Goal: Transaction & Acquisition: Book appointment/travel/reservation

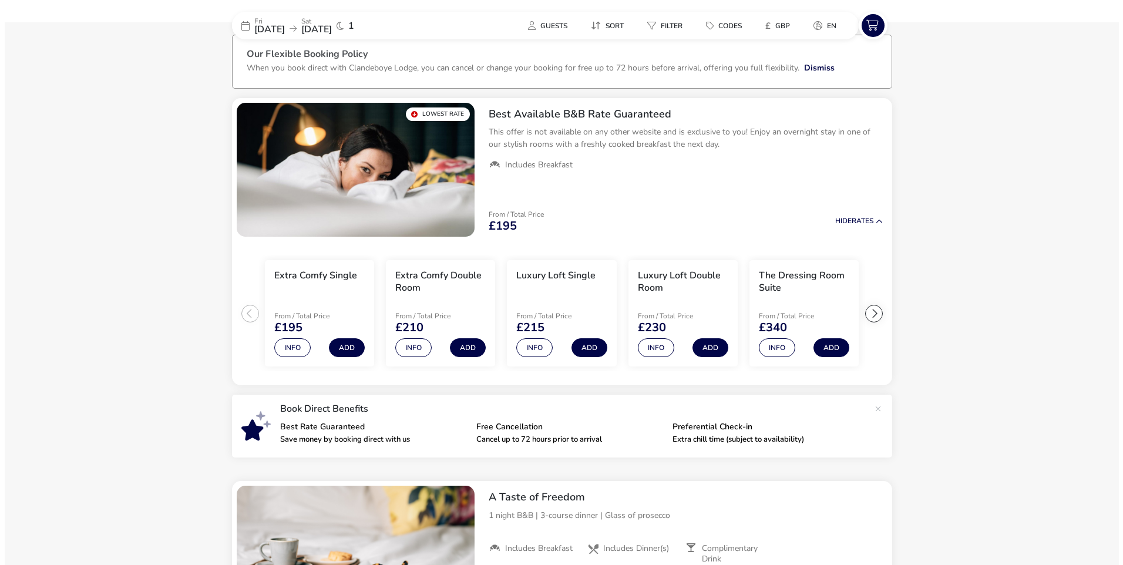
scroll to position [58, 0]
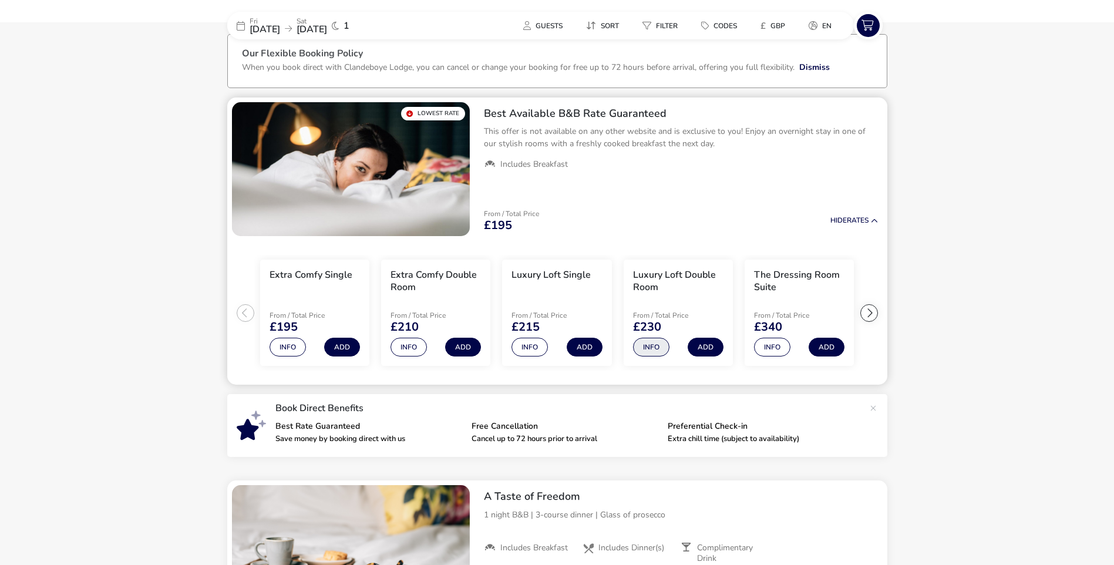
click at [638, 348] on button "Info" at bounding box center [651, 347] width 36 height 19
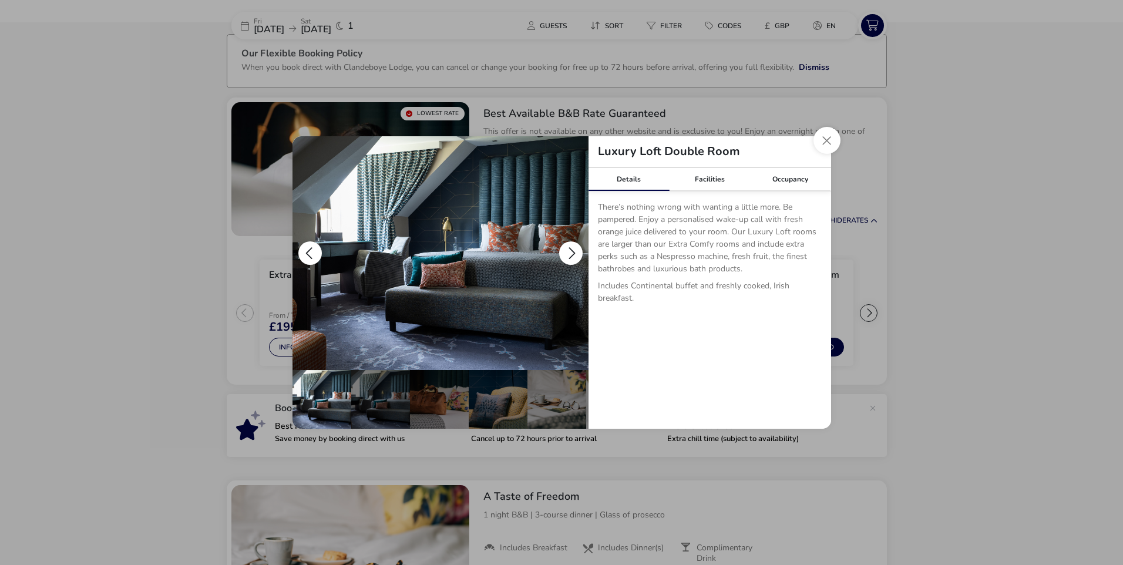
click at [573, 250] on button "details" at bounding box center [570, 252] width 23 height 23
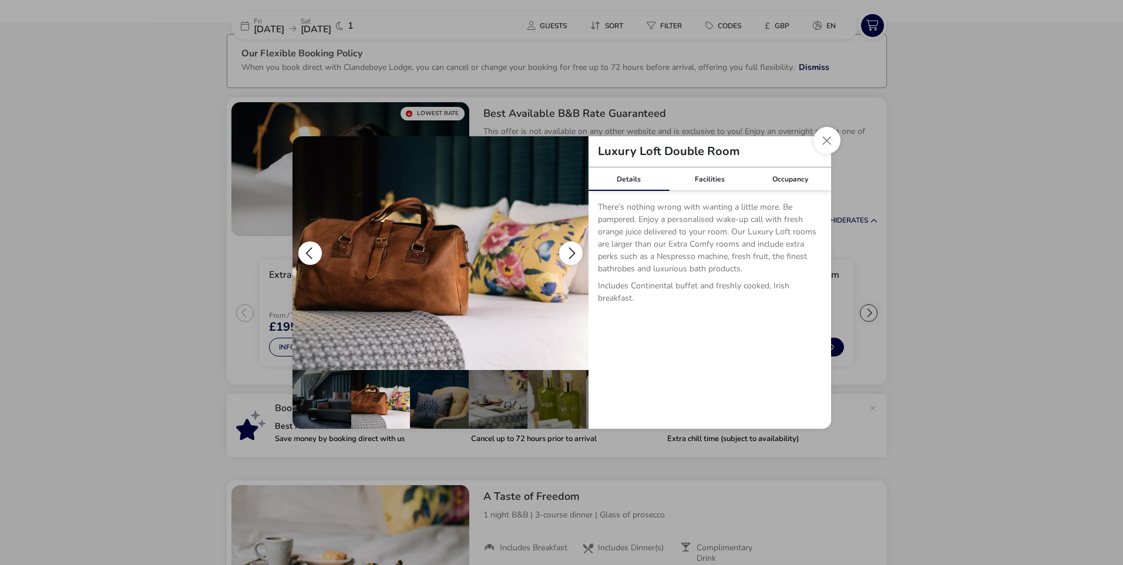
click at [573, 250] on button "details" at bounding box center [570, 252] width 23 height 23
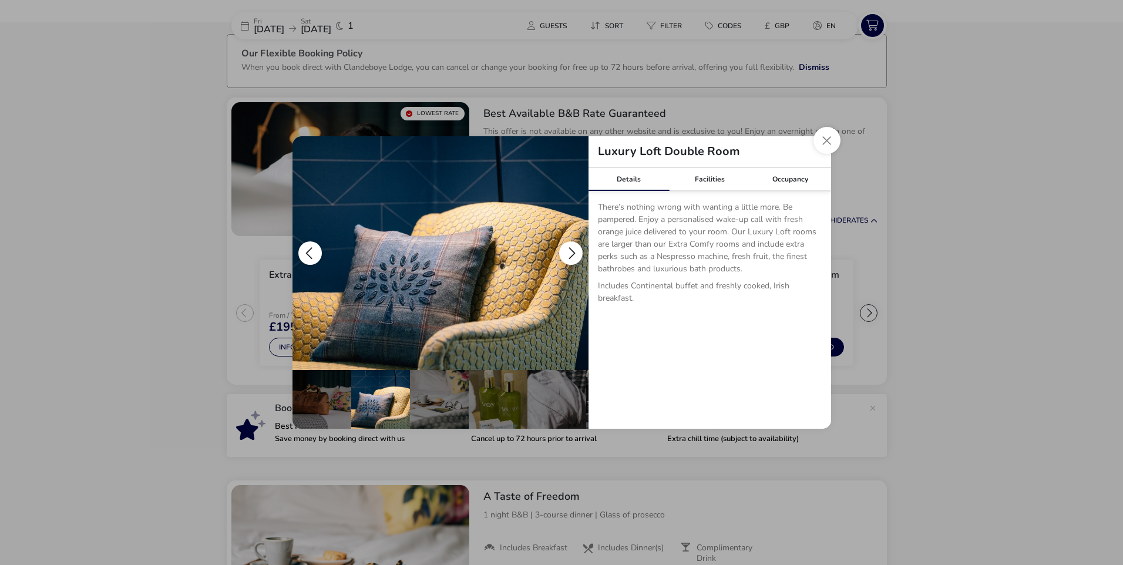
click at [573, 250] on button "details" at bounding box center [570, 252] width 23 height 23
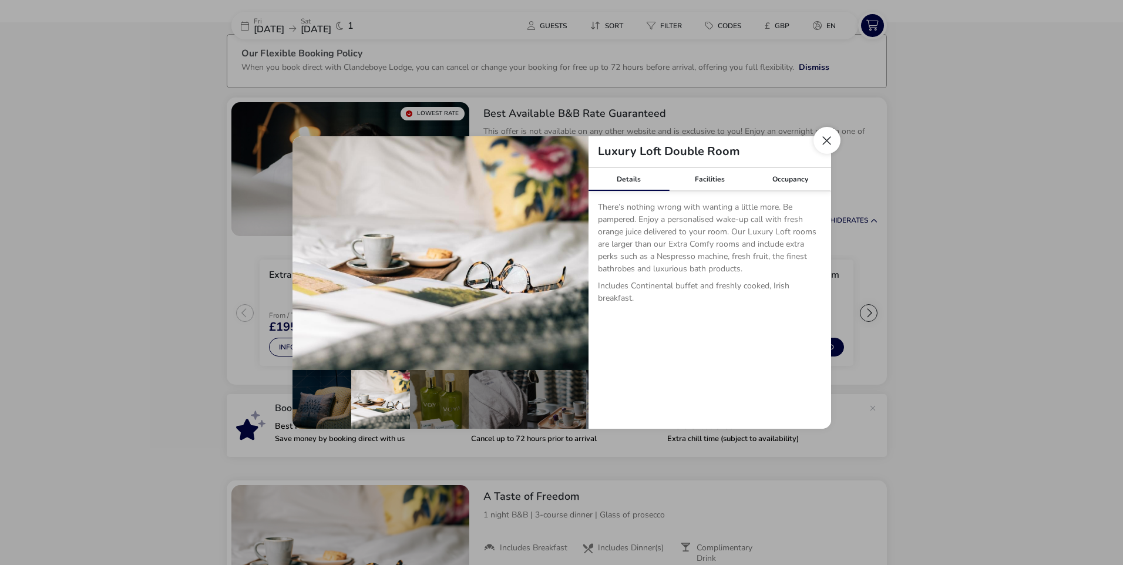
click at [824, 138] on button "Close dialog" at bounding box center [826, 140] width 27 height 27
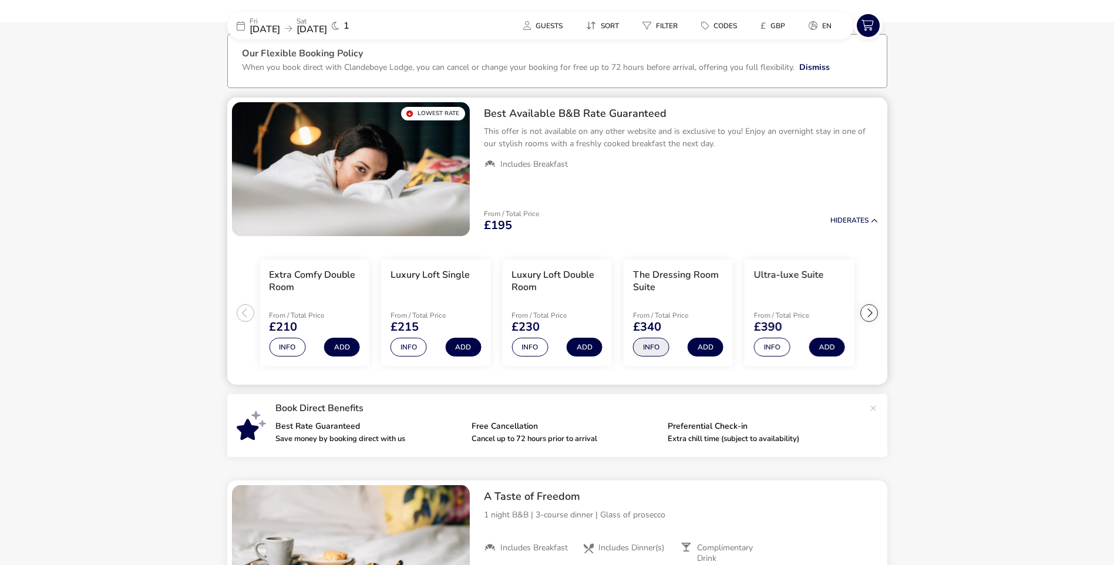
click at [648, 345] on button "Info" at bounding box center [651, 347] width 36 height 19
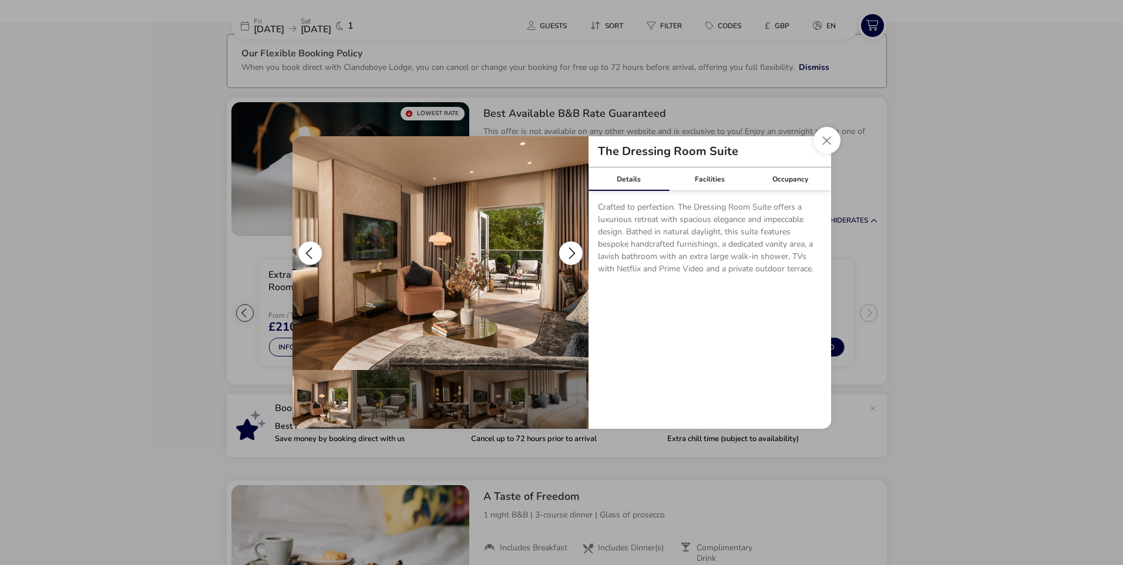
click at [568, 252] on button "details" at bounding box center [570, 252] width 23 height 23
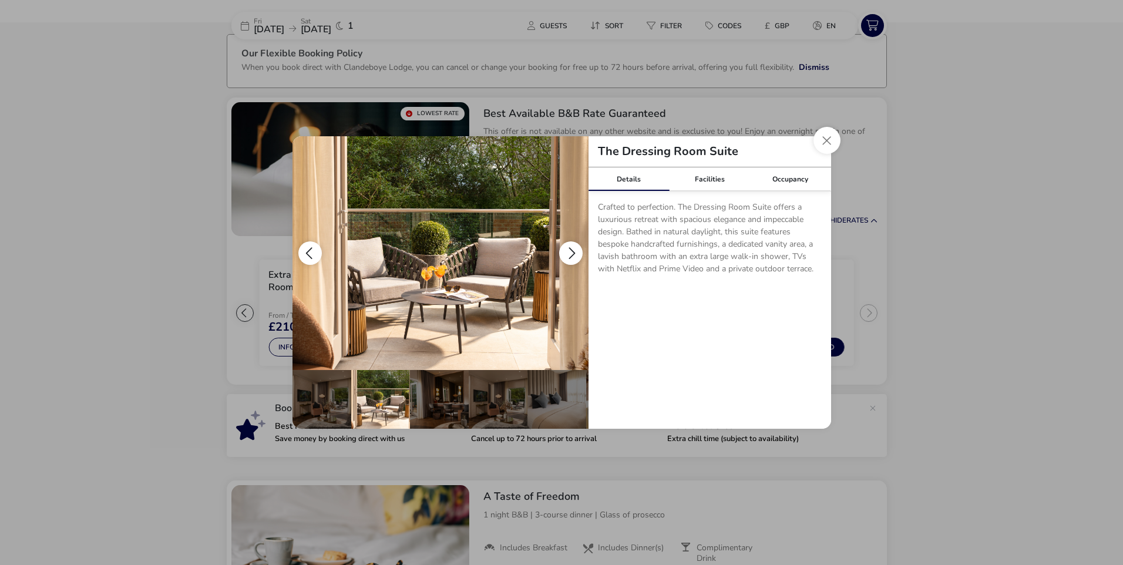
click at [571, 245] on button "details" at bounding box center [570, 252] width 23 height 23
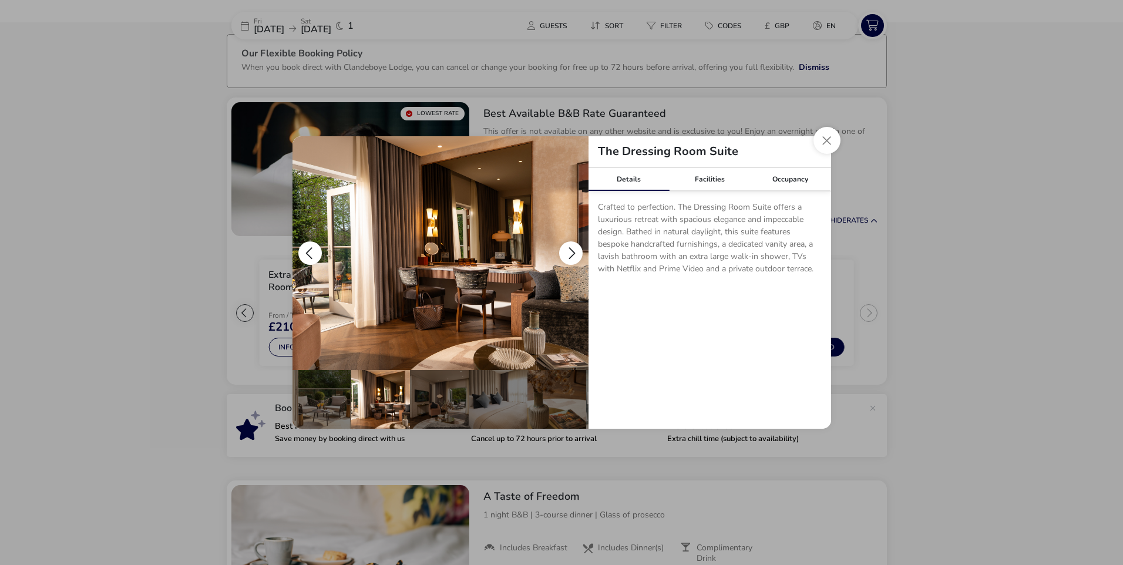
click at [571, 245] on button "details" at bounding box center [570, 252] width 23 height 23
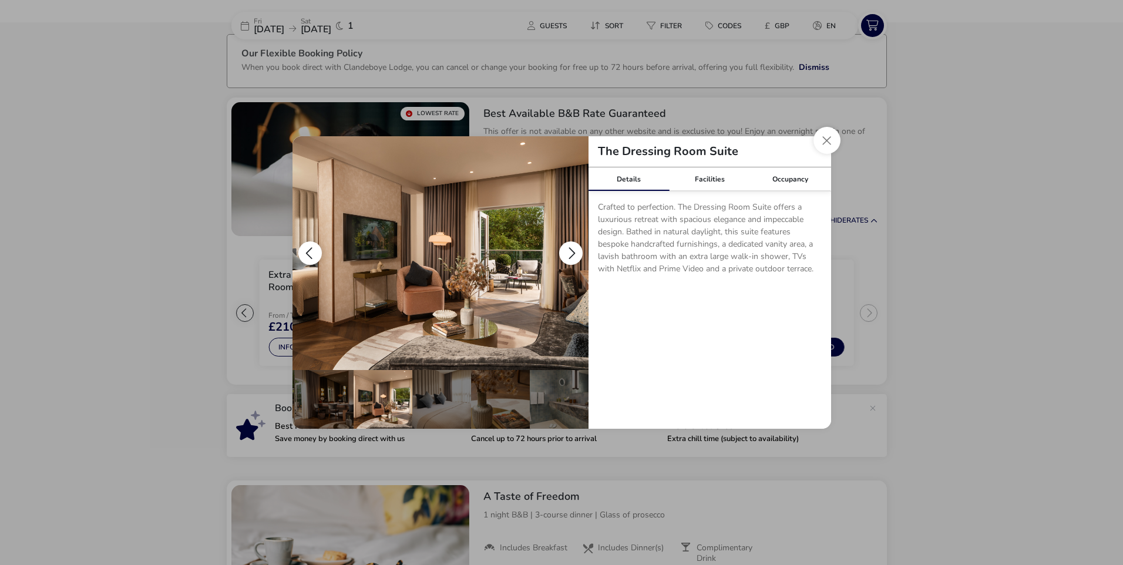
click at [571, 245] on button "details" at bounding box center [570, 252] width 23 height 23
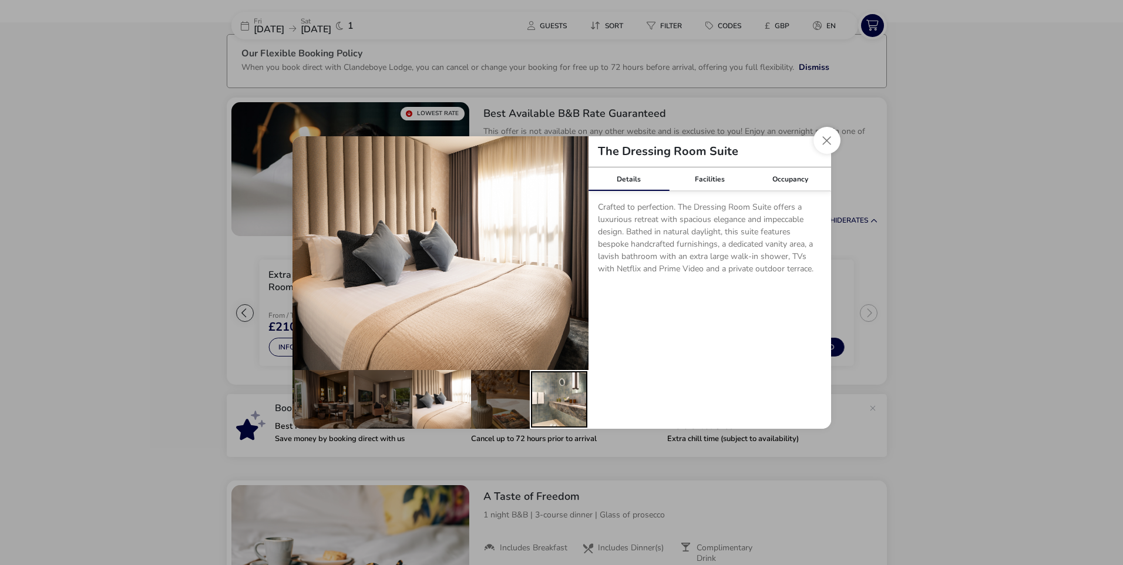
click at [547, 409] on div "details" at bounding box center [559, 399] width 59 height 59
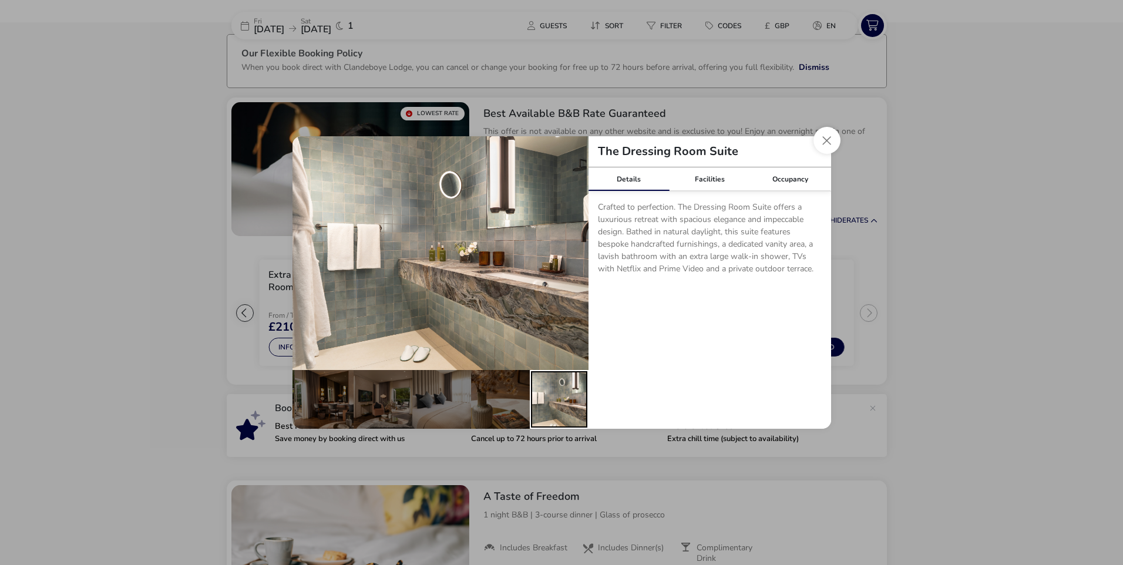
click at [550, 406] on div "details" at bounding box center [559, 399] width 59 height 59
click at [817, 149] on button "Close dialog" at bounding box center [826, 140] width 27 height 27
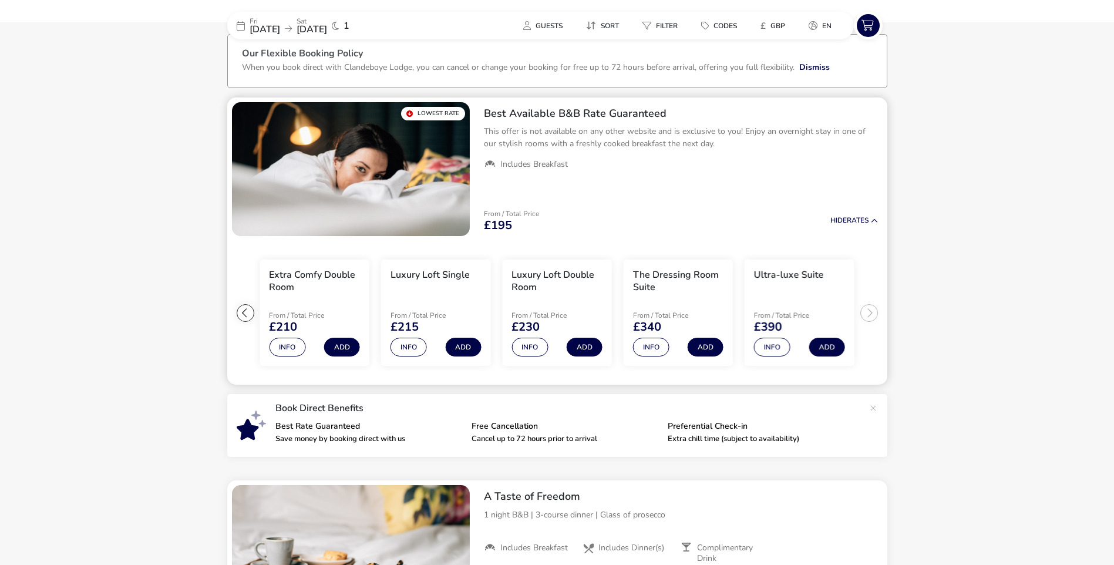
click at [860, 311] on naf-product-item "Ultra-luxe Suite From / Total Price £390 Info Add" at bounding box center [799, 313] width 121 height 116
click at [864, 312] on ul "Extra Comfy Single From / Total Price £195 Info Add Extra Comfy Double Room Fro…" at bounding box center [557, 313] width 660 height 144
click at [765, 339] on button "Info" at bounding box center [772, 347] width 36 height 19
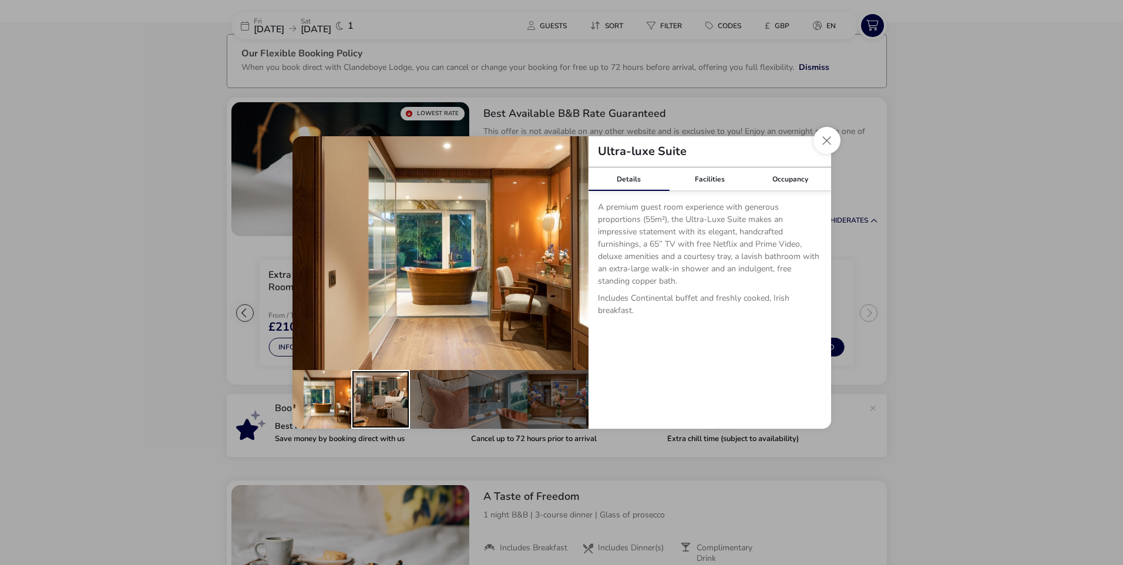
click at [379, 393] on div "details" at bounding box center [380, 399] width 59 height 59
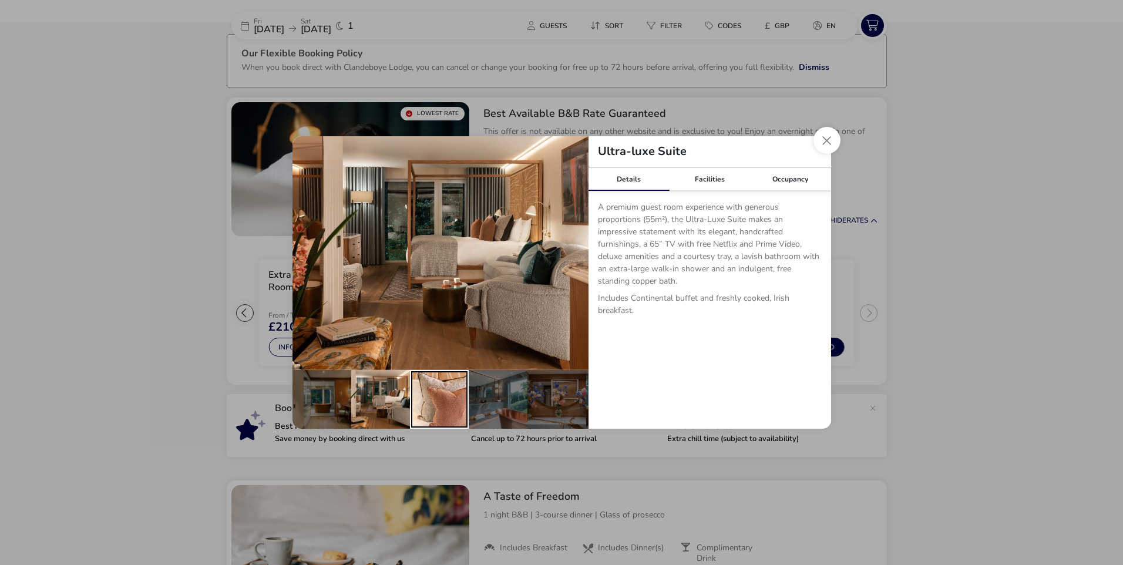
click at [423, 393] on div "details" at bounding box center [439, 399] width 59 height 59
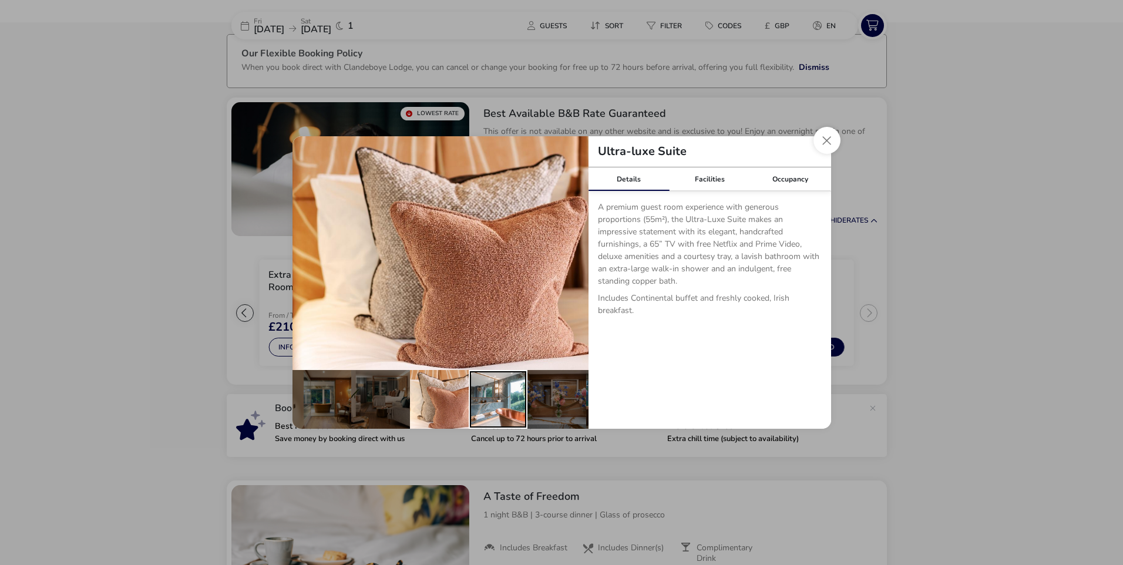
click at [503, 392] on div "details" at bounding box center [498, 399] width 59 height 59
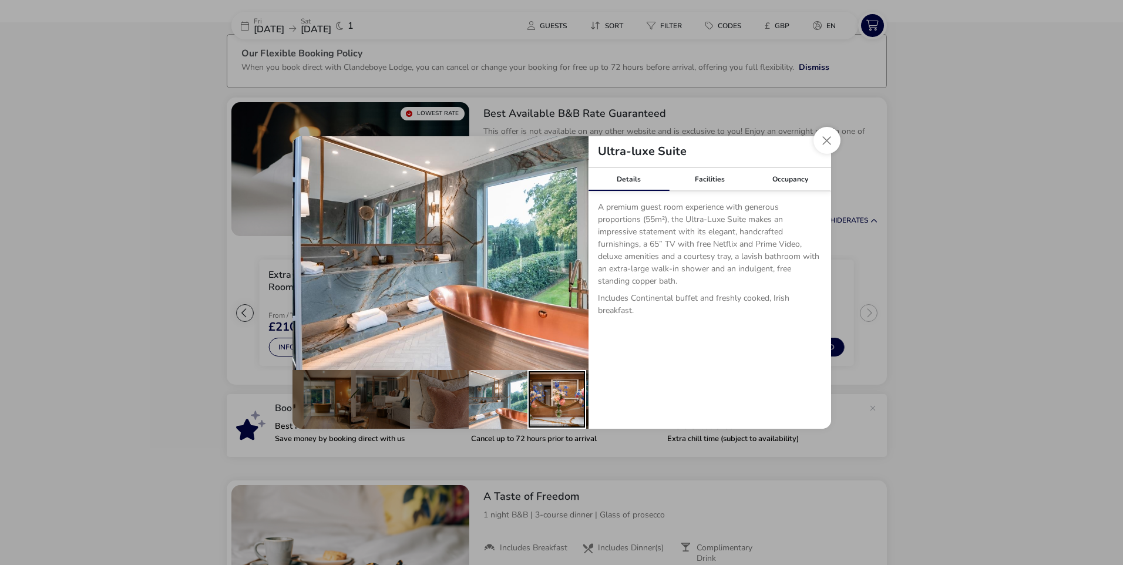
click at [547, 396] on div "details" at bounding box center [556, 399] width 59 height 59
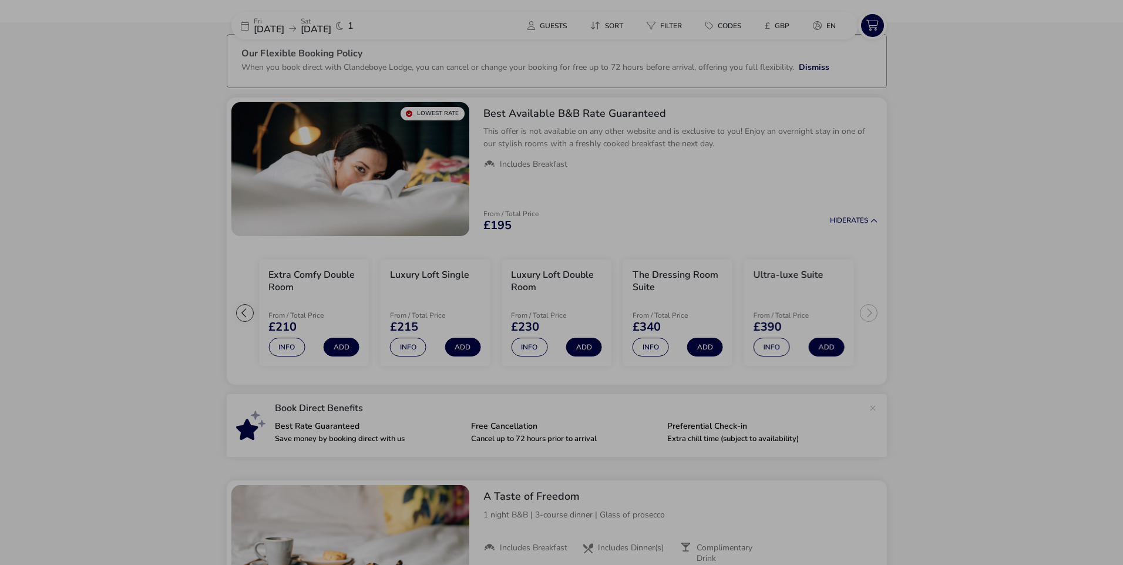
click at [829, 129] on div "Ultra-luxe Suite Details Facilities Occupancy A premium guest room experience w…" at bounding box center [561, 282] width 1123 height 565
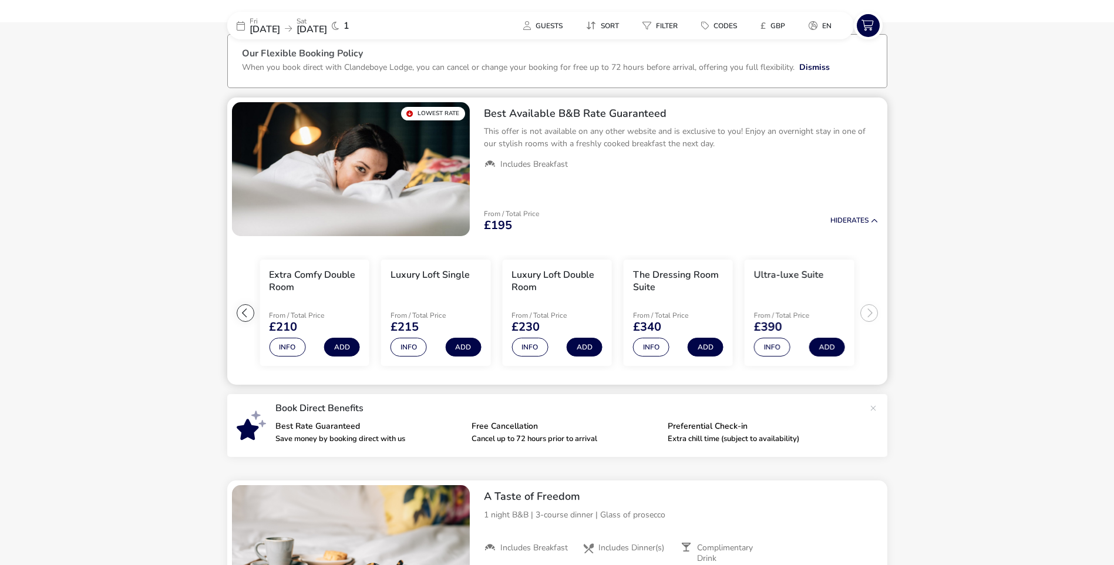
click at [867, 315] on ul "Extra Comfy Single From / Total Price £195 Info Add Extra Comfy Double Room Fro…" at bounding box center [557, 313] width 660 height 144
click at [299, 345] on button "Info" at bounding box center [287, 347] width 36 height 19
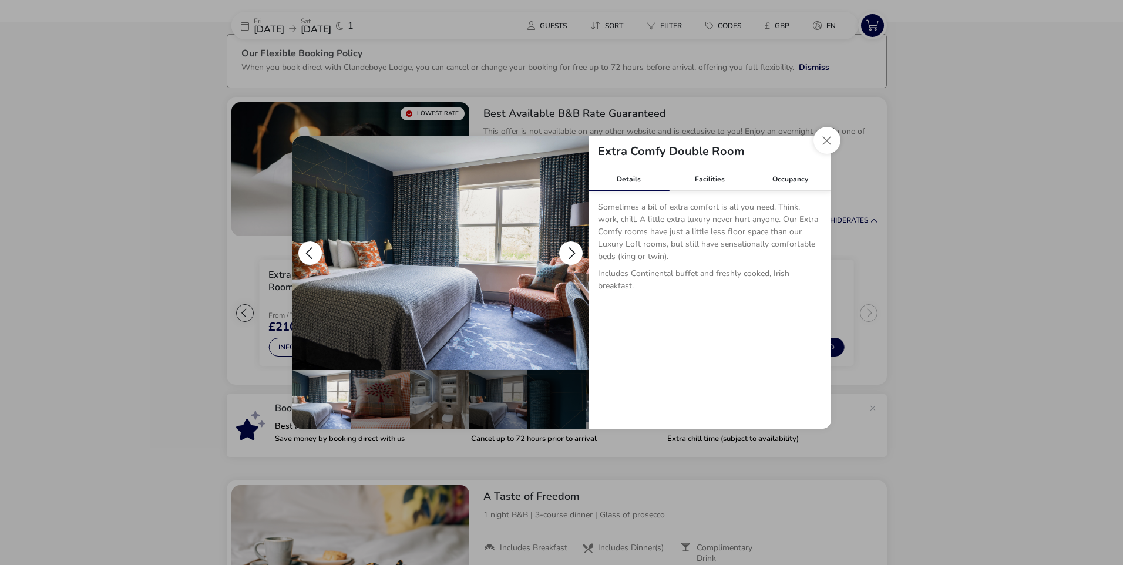
click at [564, 252] on button "details" at bounding box center [570, 252] width 23 height 23
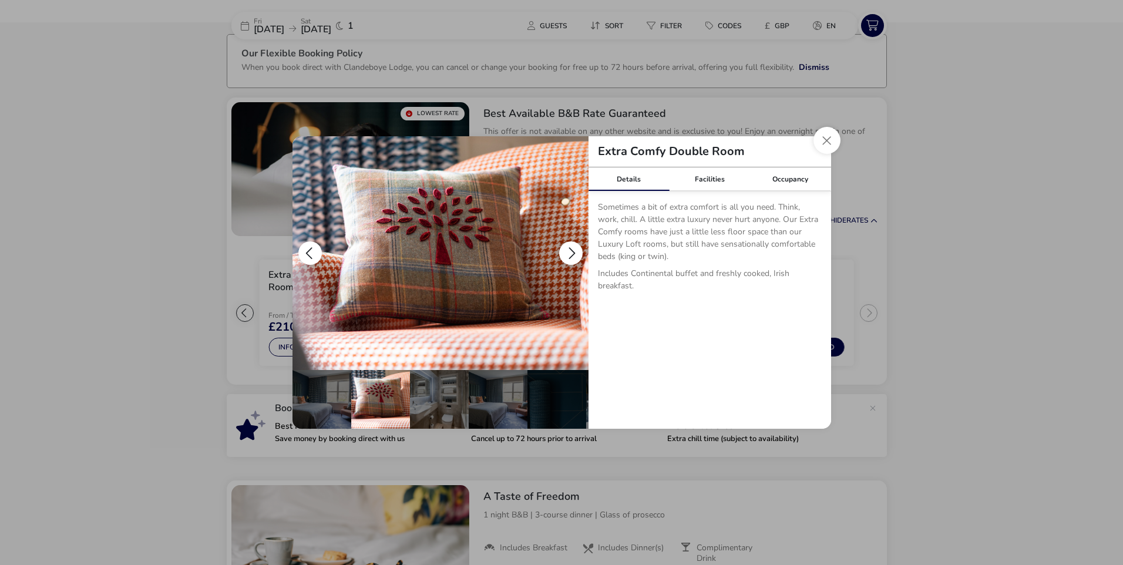
click at [564, 252] on button "details" at bounding box center [570, 252] width 23 height 23
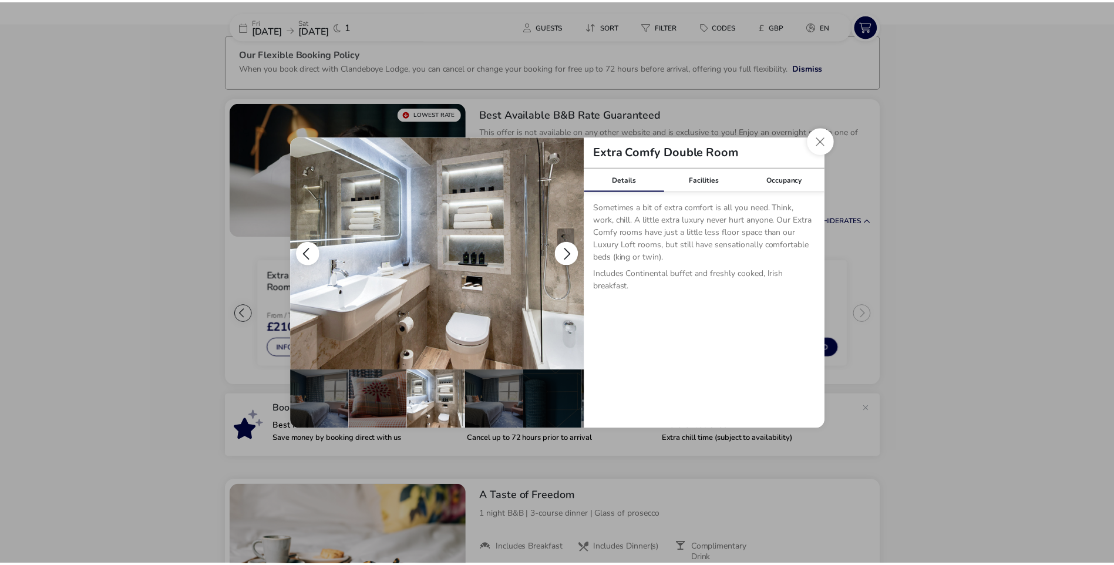
scroll to position [0, 59]
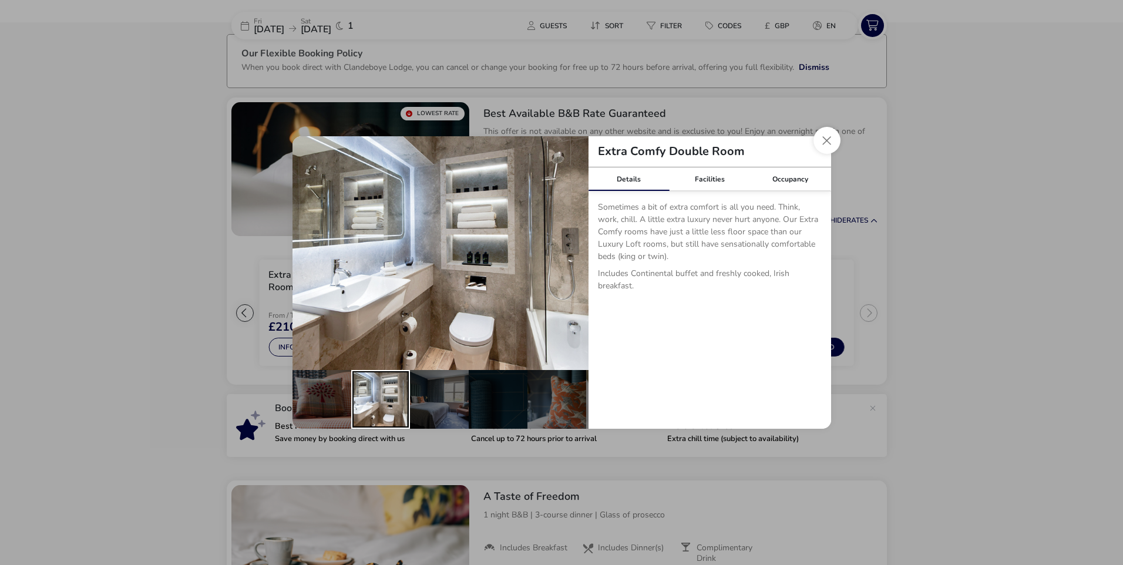
click at [371, 386] on div "details" at bounding box center [380, 399] width 59 height 59
click at [816, 140] on button "Close dialog" at bounding box center [826, 140] width 27 height 27
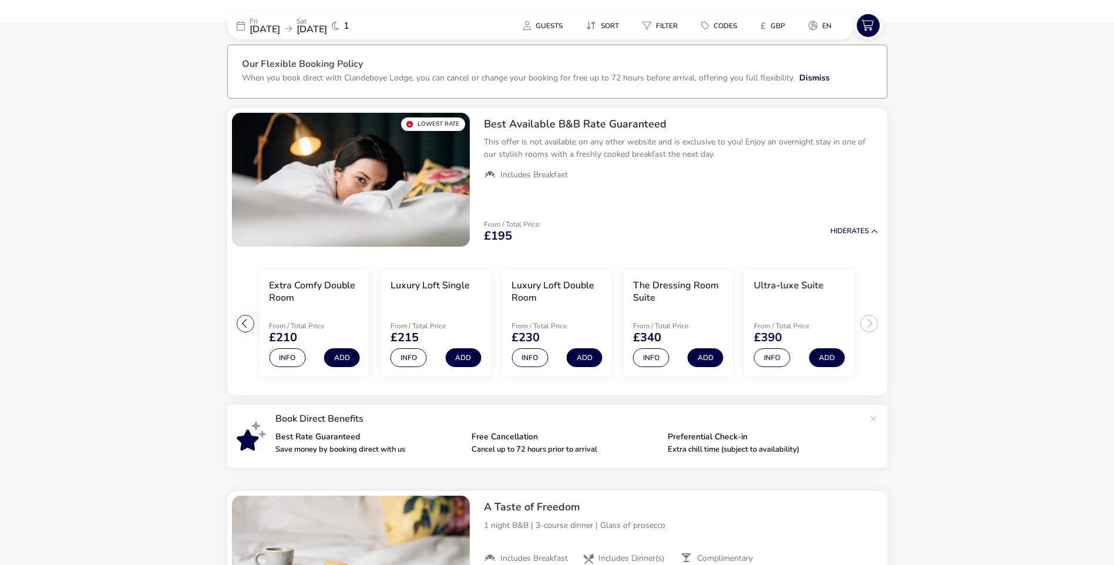
scroll to position [0, 0]
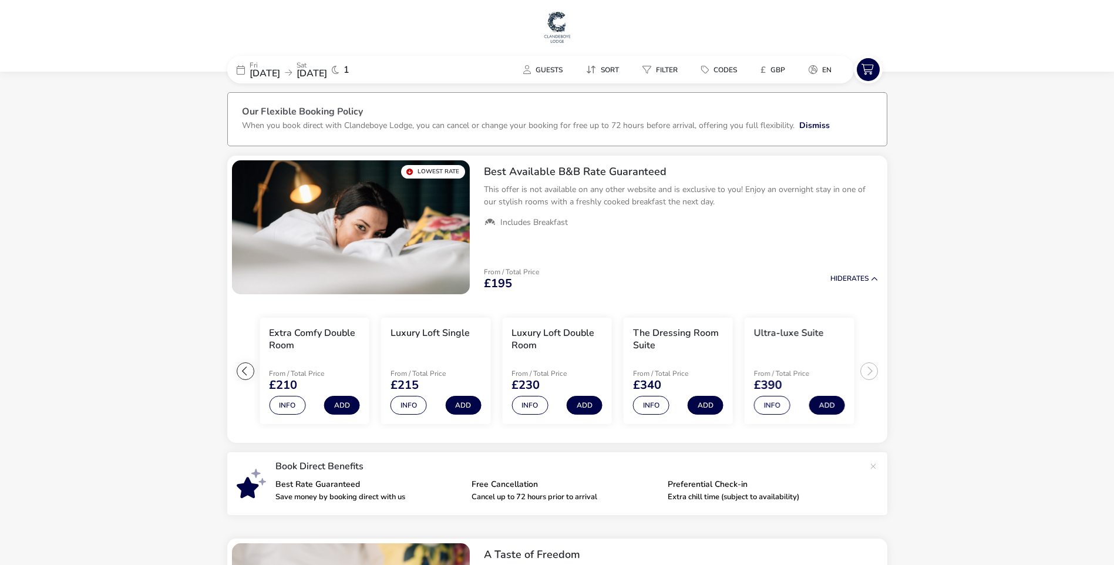
click at [581, 25] on h1 at bounding box center [557, 28] width 1105 height 38
click at [530, 33] on h1 at bounding box center [557, 28] width 1105 height 38
click at [544, 31] on img at bounding box center [557, 26] width 29 height 35
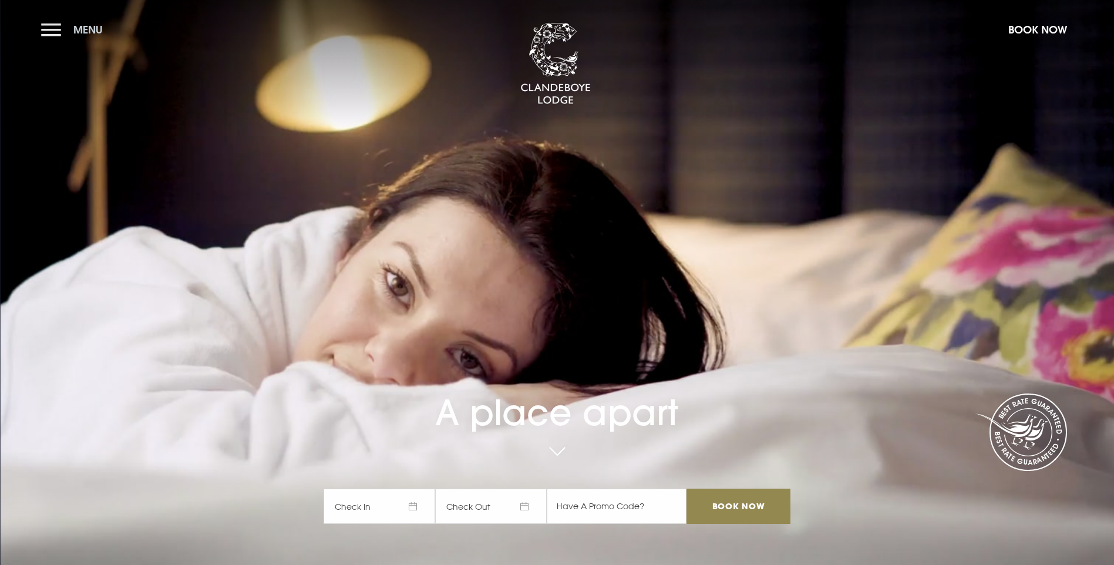
click at [60, 34] on button "Menu" at bounding box center [75, 29] width 68 height 25
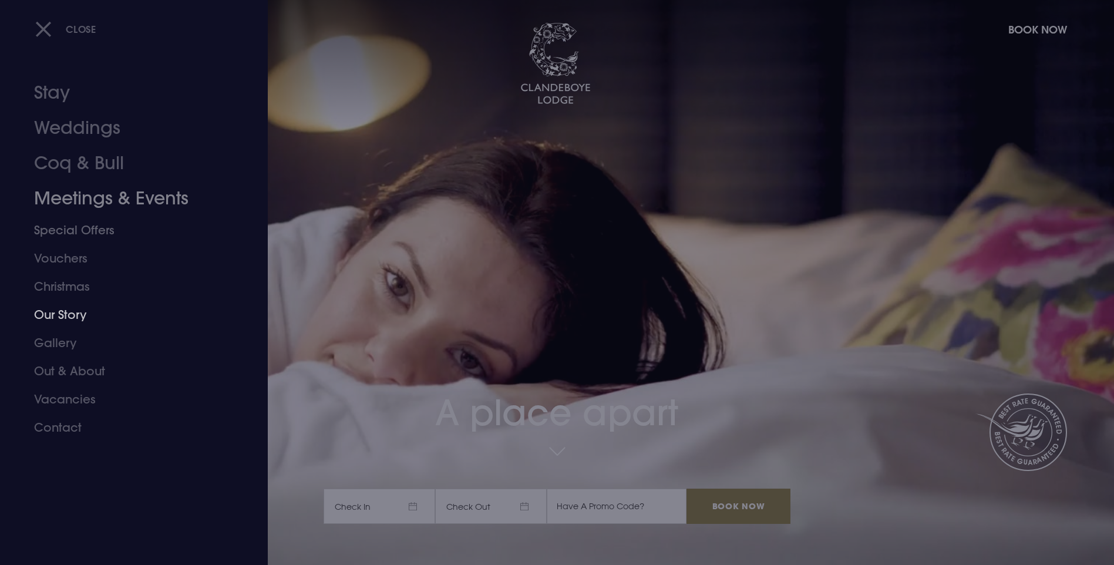
click at [63, 324] on link "Our Story" at bounding box center [127, 315] width 186 height 28
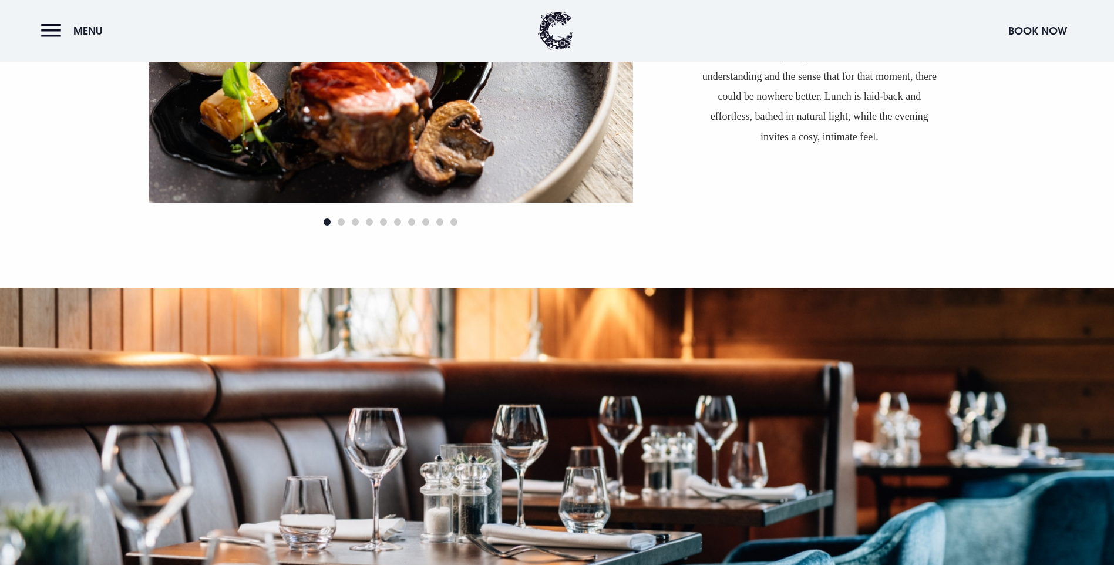
scroll to position [998, 0]
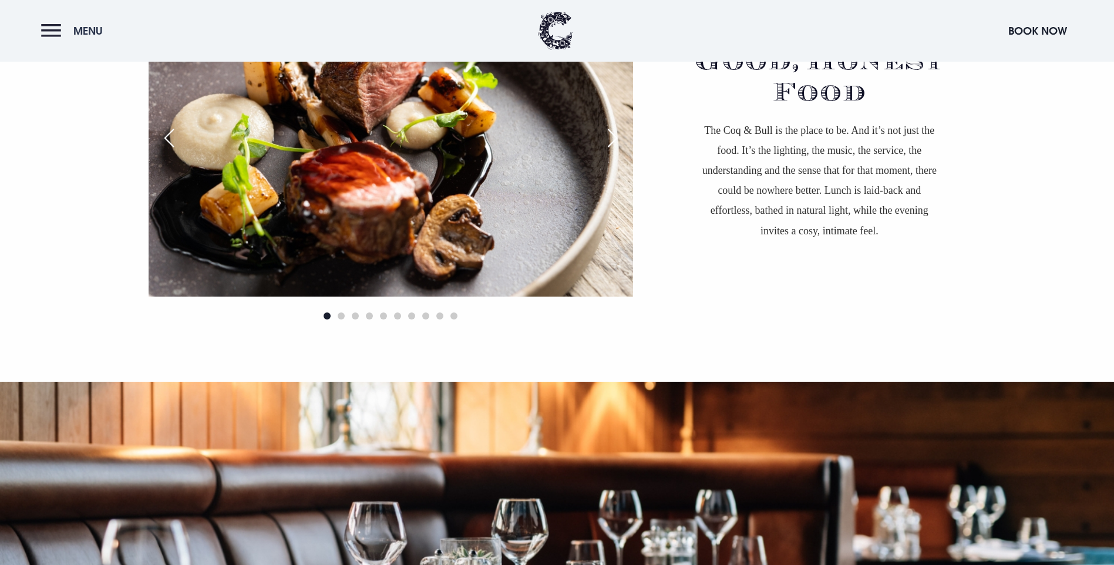
click at [46, 33] on button "Menu" at bounding box center [75, 30] width 68 height 25
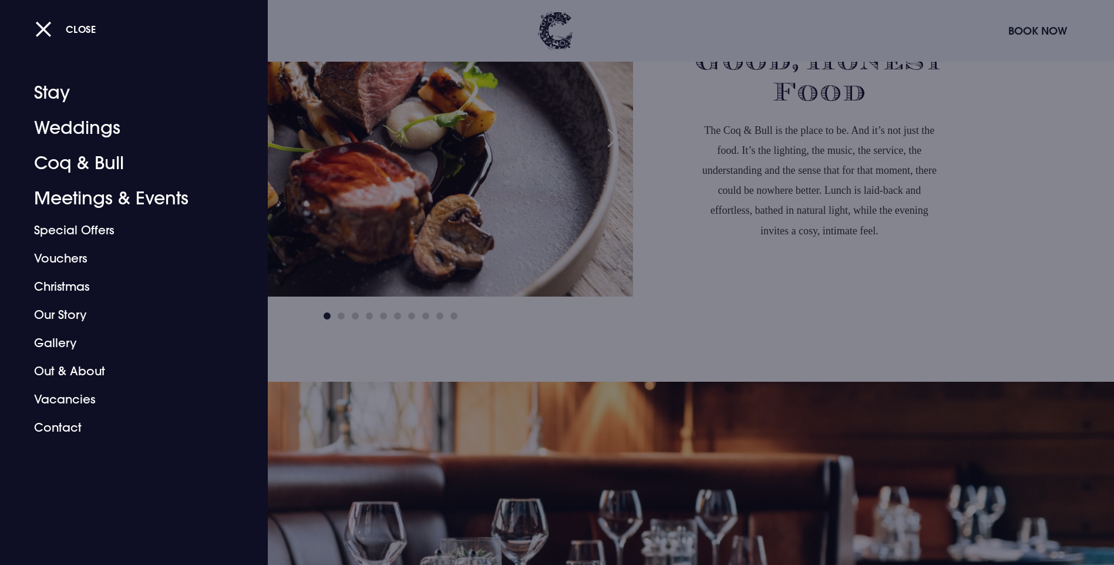
click at [864, 282] on div at bounding box center [557, 282] width 1114 height 565
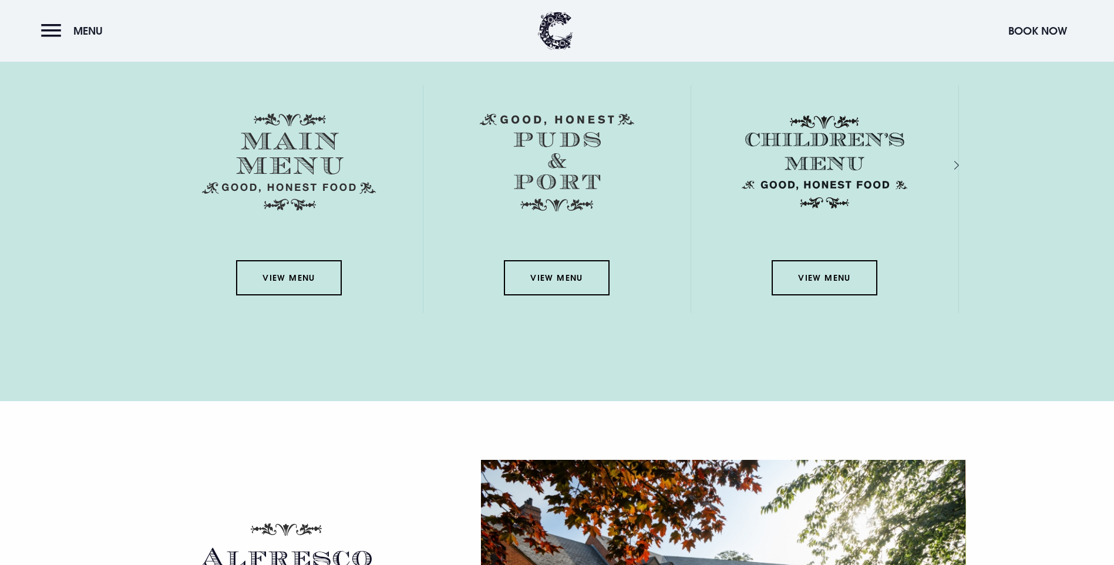
scroll to position [1762, 0]
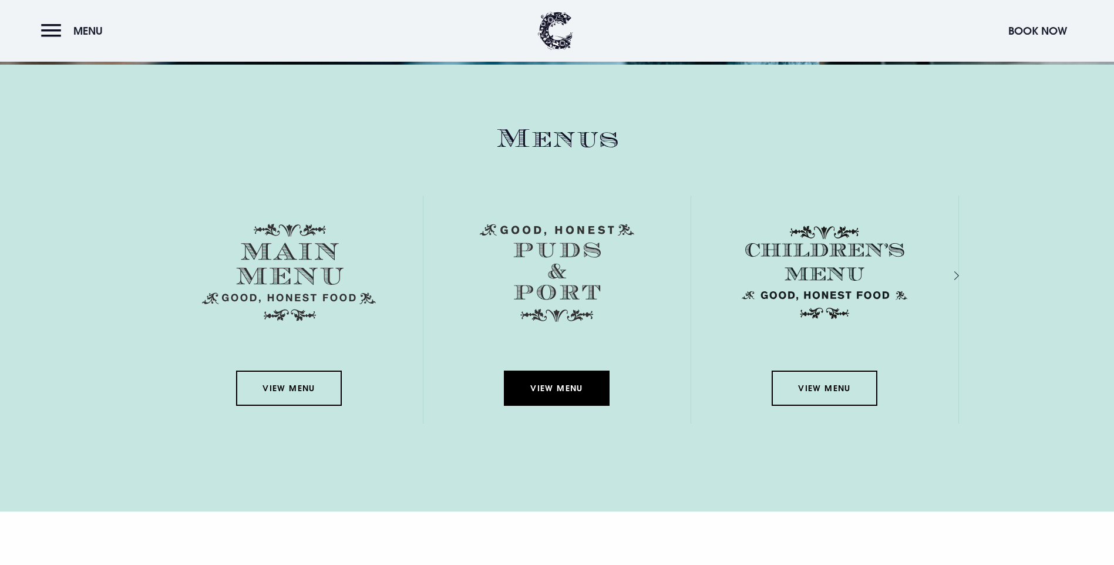
click at [566, 371] on link "View Menu" at bounding box center [557, 388] width 106 height 35
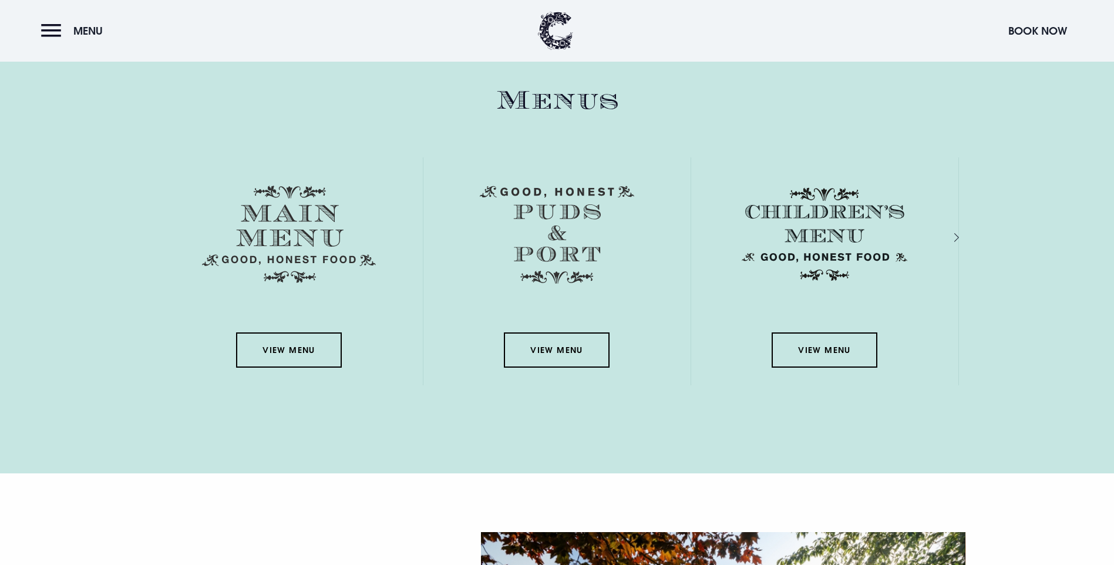
scroll to position [1820, 0]
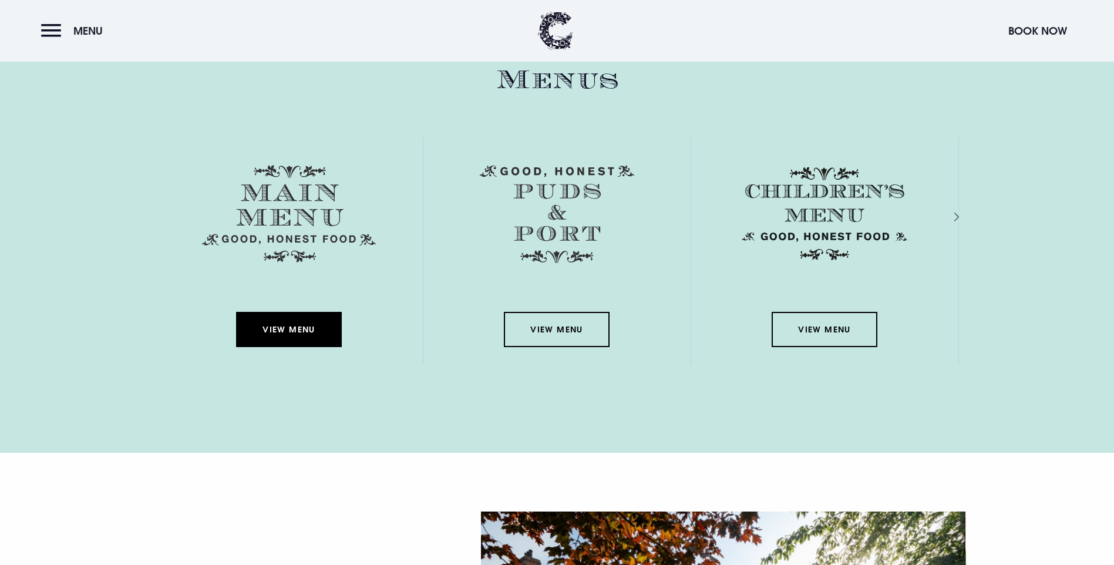
click at [304, 312] on link "View Menu" at bounding box center [289, 329] width 106 height 35
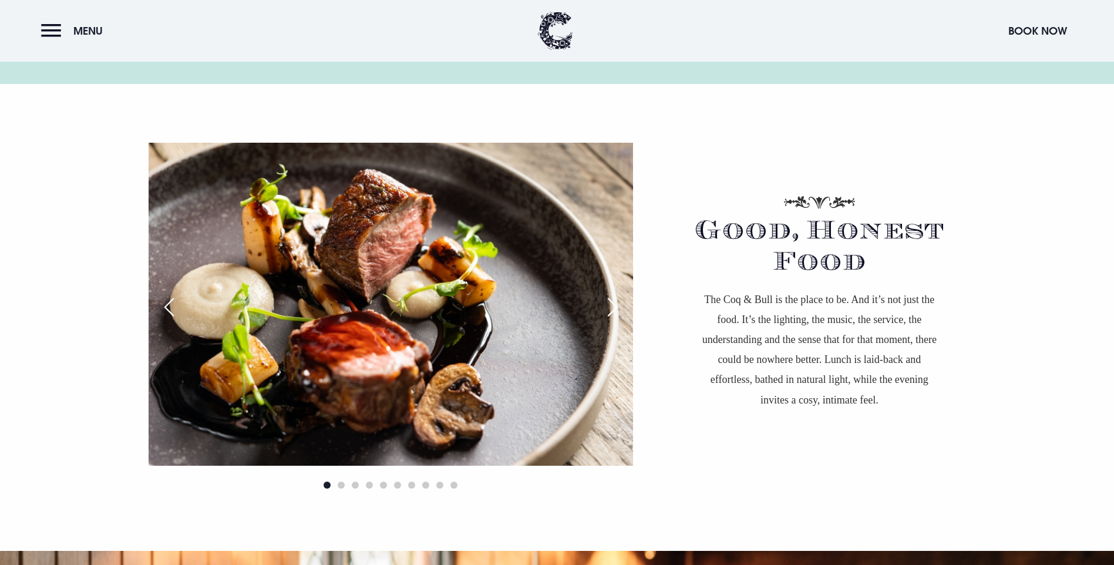
scroll to position [587, 0]
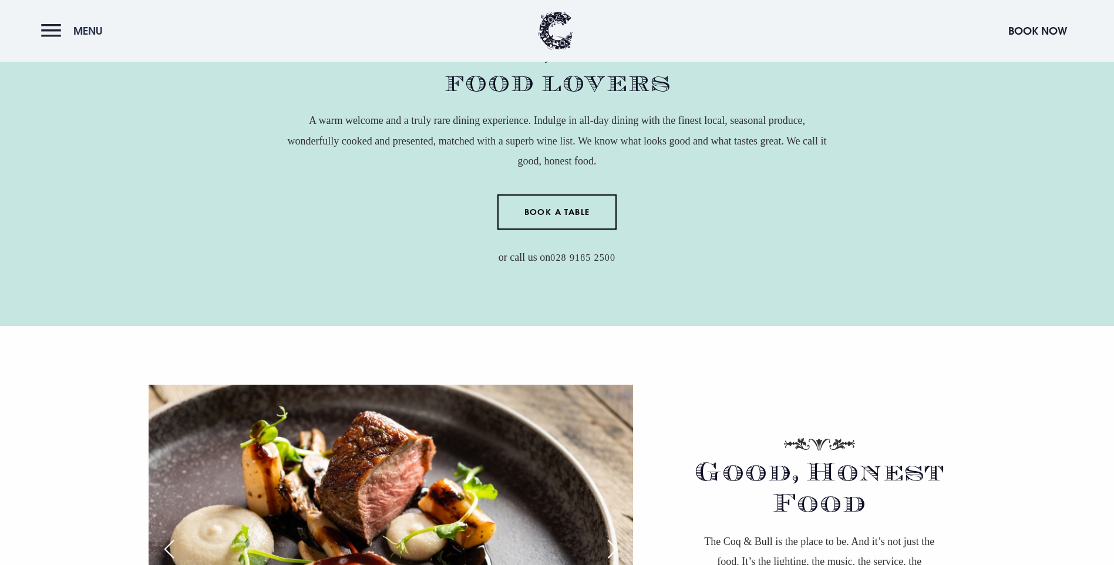
click at [53, 36] on button "Menu" at bounding box center [75, 30] width 68 height 25
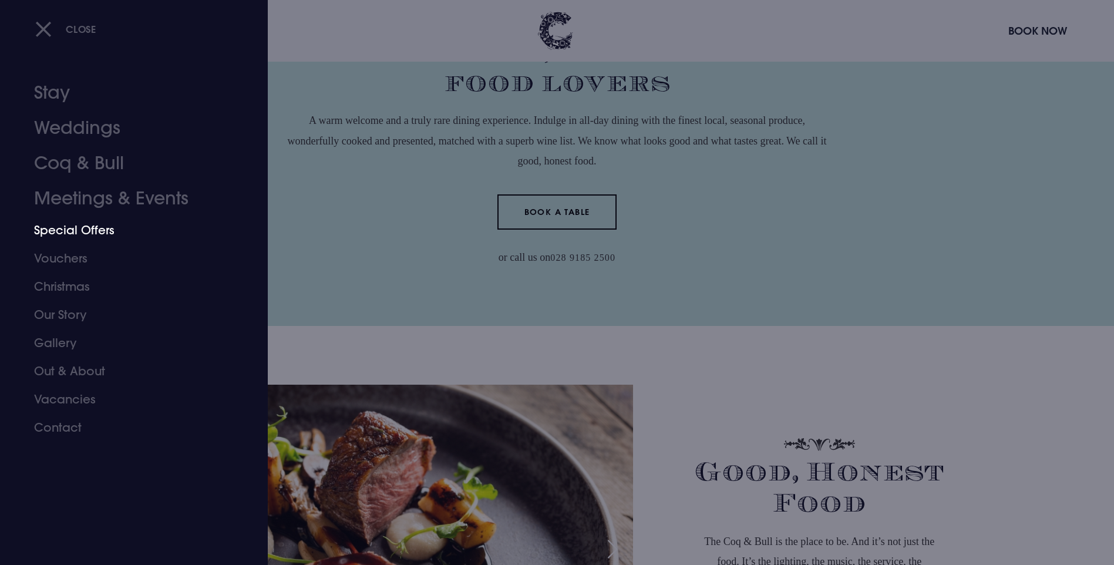
click at [69, 237] on link "Special Offers" at bounding box center [127, 230] width 186 height 28
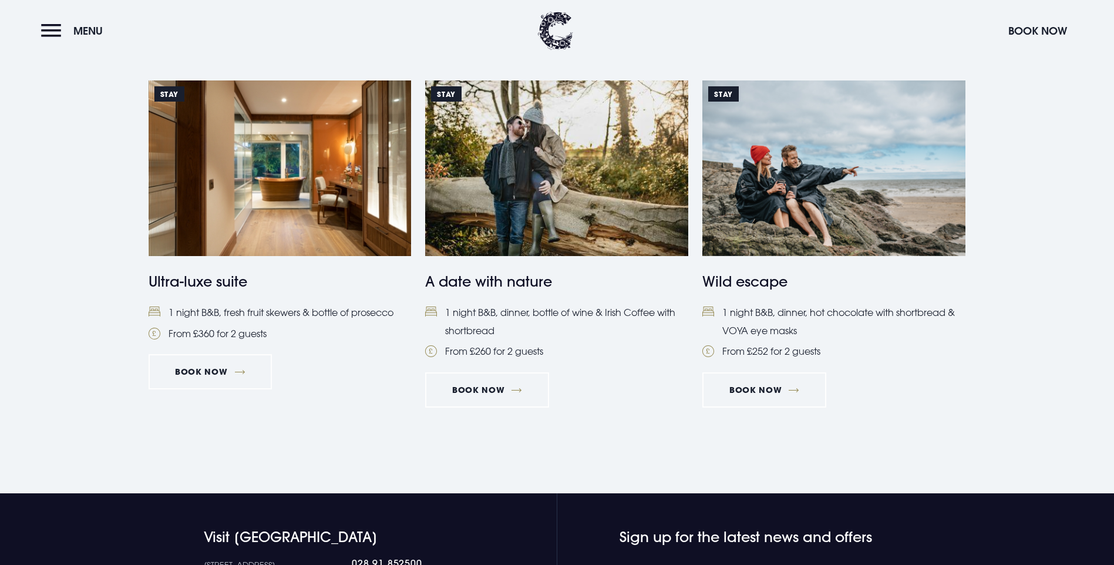
scroll to position [1057, 0]
